Goal: Task Accomplishment & Management: Manage account settings

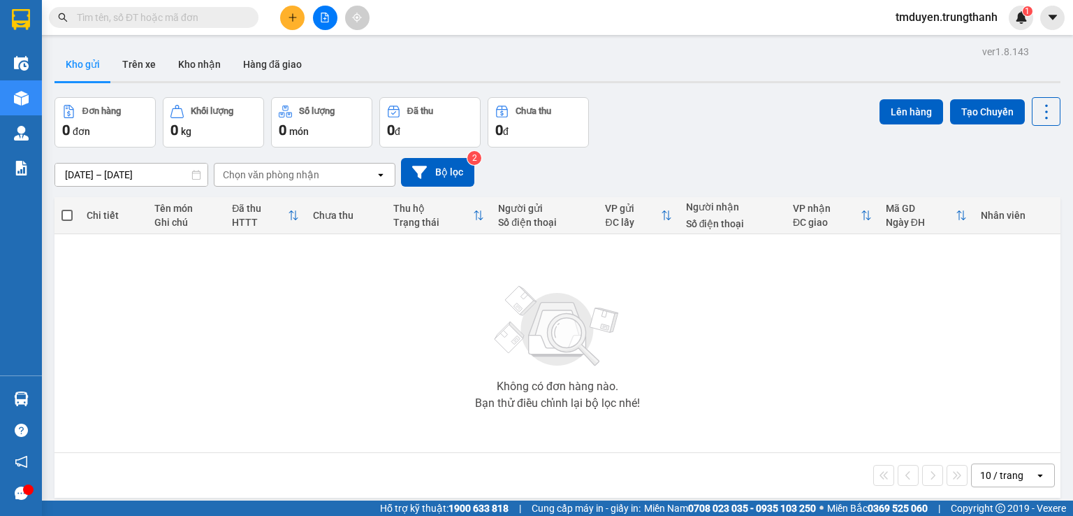
click at [976, 17] on span "tmduyen.trungthanh" at bounding box center [946, 16] width 124 height 17
click at [910, 42] on span "Đăng xuất" at bounding box center [951, 43] width 97 height 15
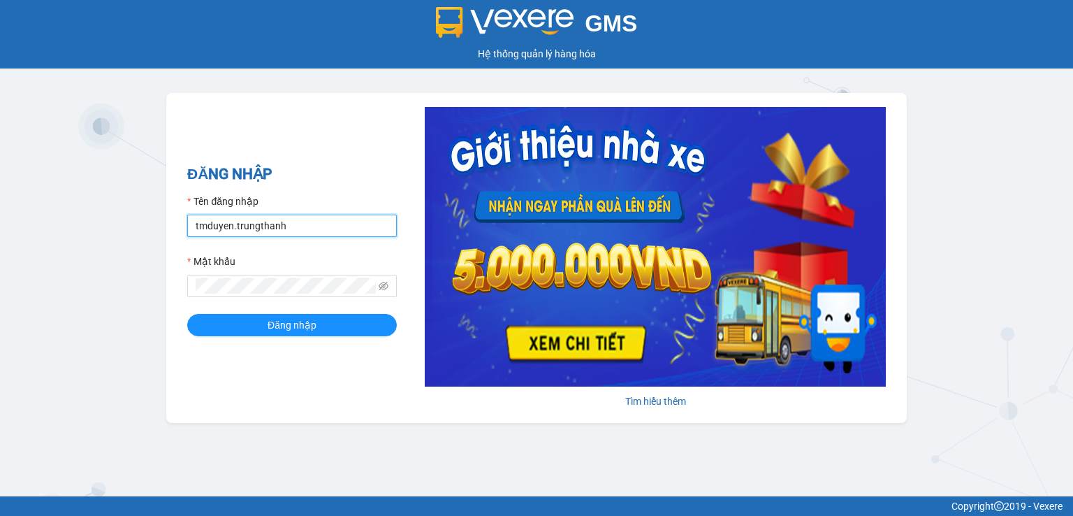
click at [276, 233] on input "tmduyen.trungthanh" at bounding box center [292, 225] width 210 height 22
type input "tdtam.trungthanh"
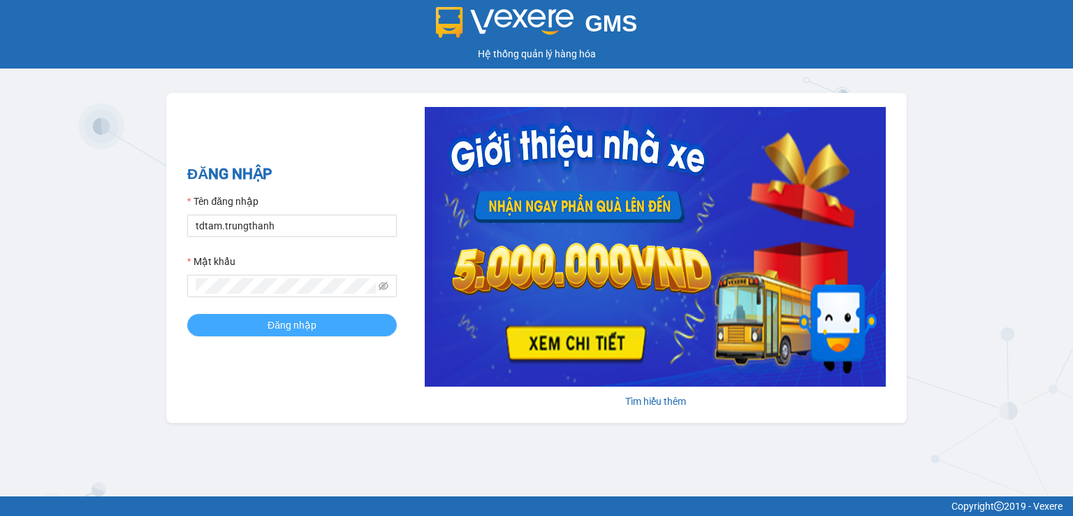
click at [282, 321] on span "Đăng nhập" at bounding box center [292, 324] width 49 height 15
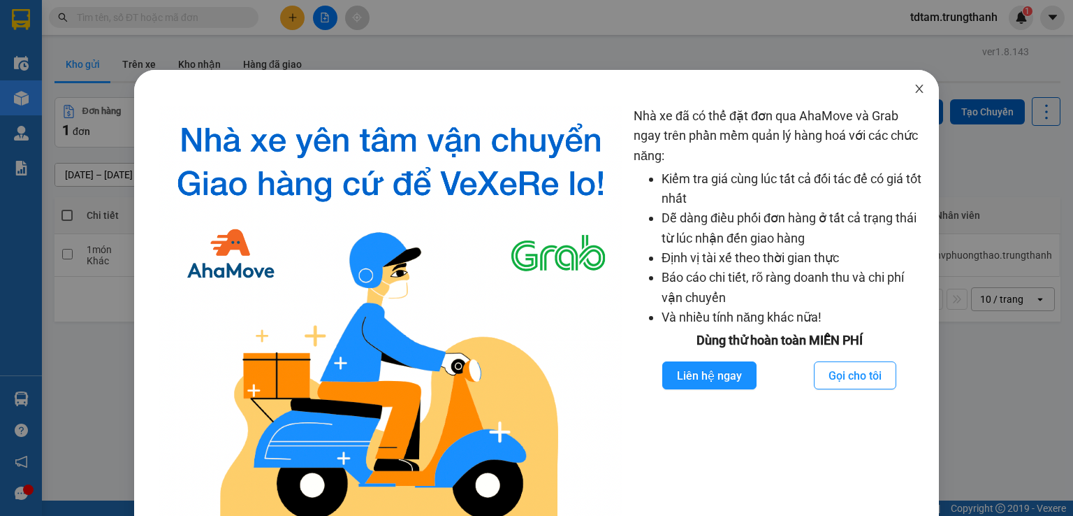
click at [915, 90] on icon "close" at bounding box center [919, 89] width 8 height 8
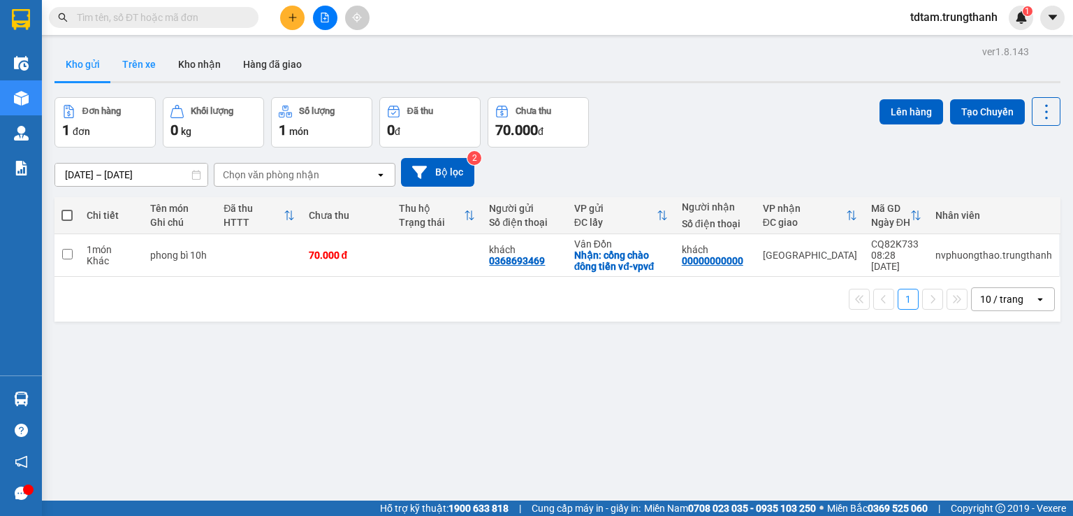
click at [138, 62] on button "Trên xe" at bounding box center [139, 65] width 56 height 34
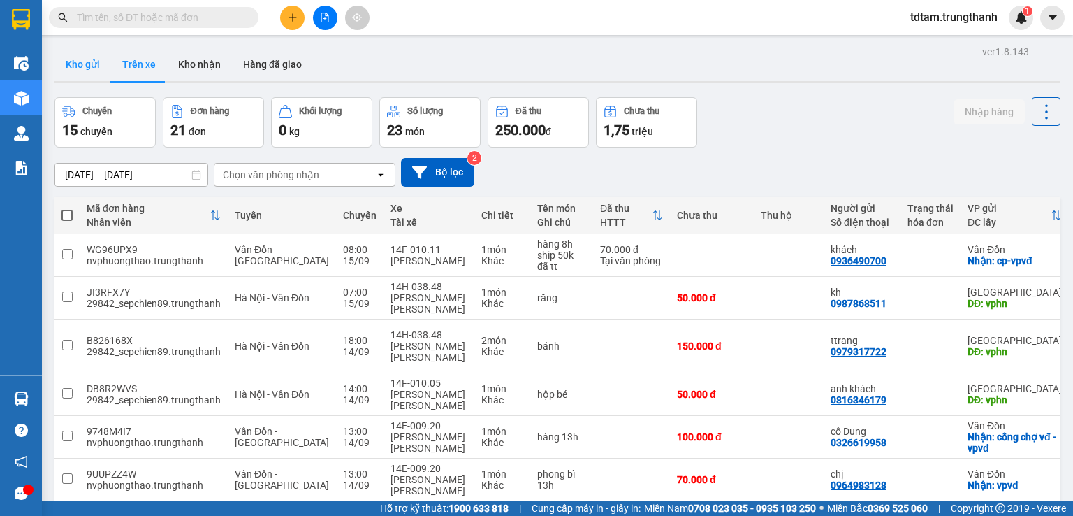
click at [84, 66] on button "Kho gửi" at bounding box center [82, 65] width 57 height 34
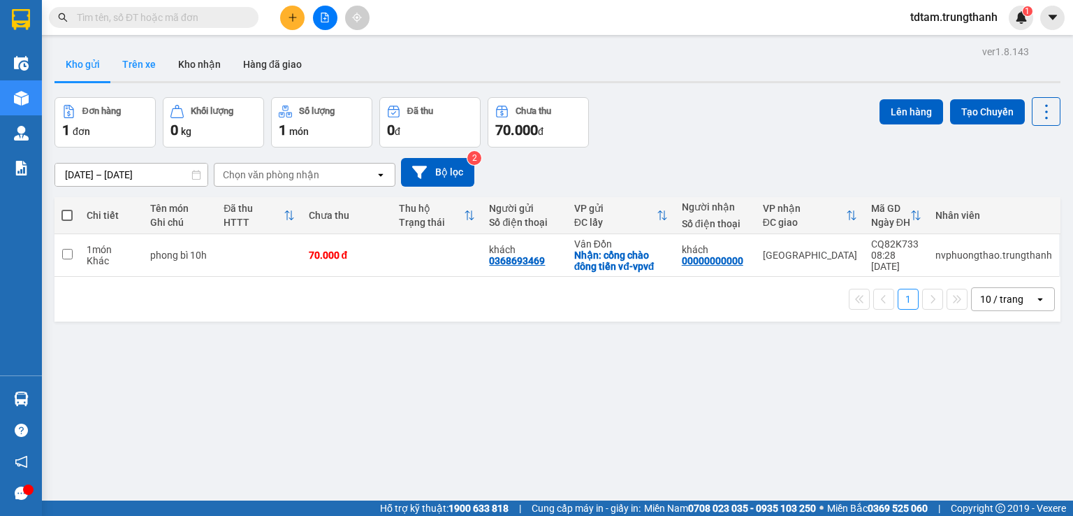
click at [118, 59] on button "Trên xe" at bounding box center [139, 65] width 56 height 34
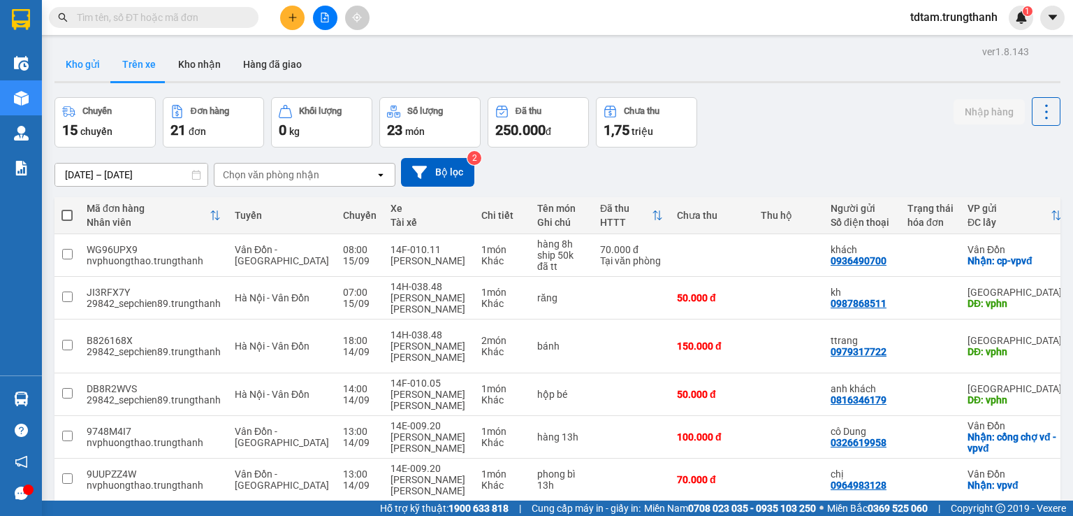
click at [73, 66] on button "Kho gửi" at bounding box center [82, 65] width 57 height 34
